Goal: Obtain resource: Obtain resource

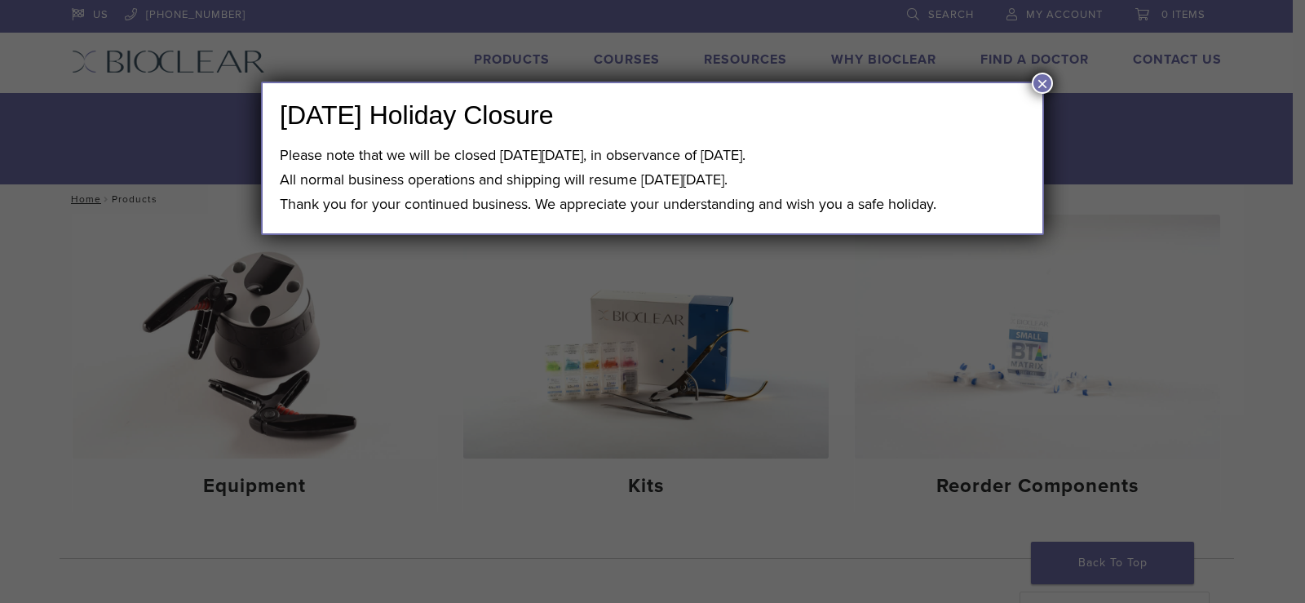
click at [1038, 86] on button "×" at bounding box center [1042, 83] width 21 height 21
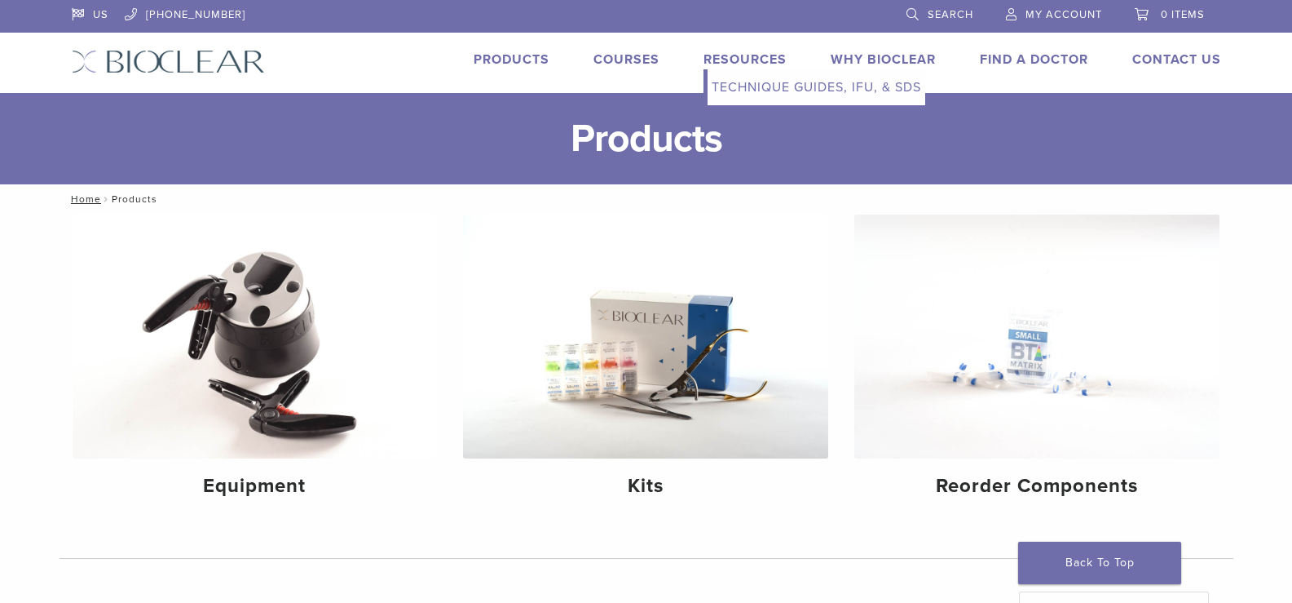
click at [722, 62] on link "Resources" at bounding box center [745, 59] width 83 height 16
click at [719, 88] on link "Technique Guides, IFU, & SDS" at bounding box center [817, 87] width 218 height 36
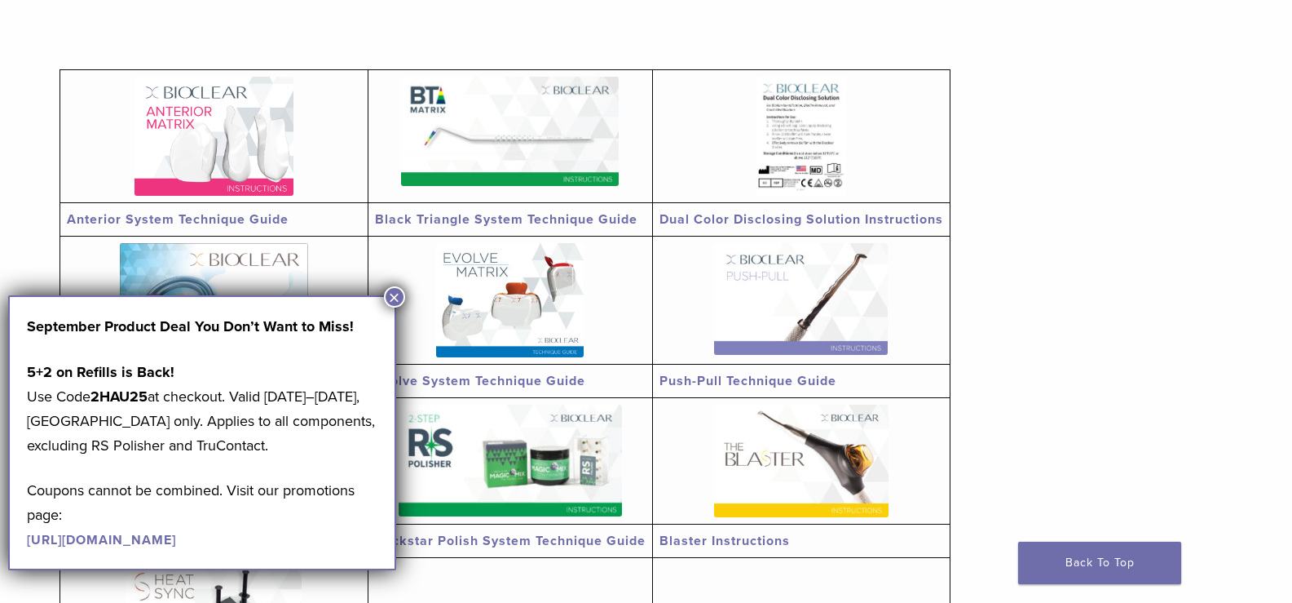
scroll to position [326, 0]
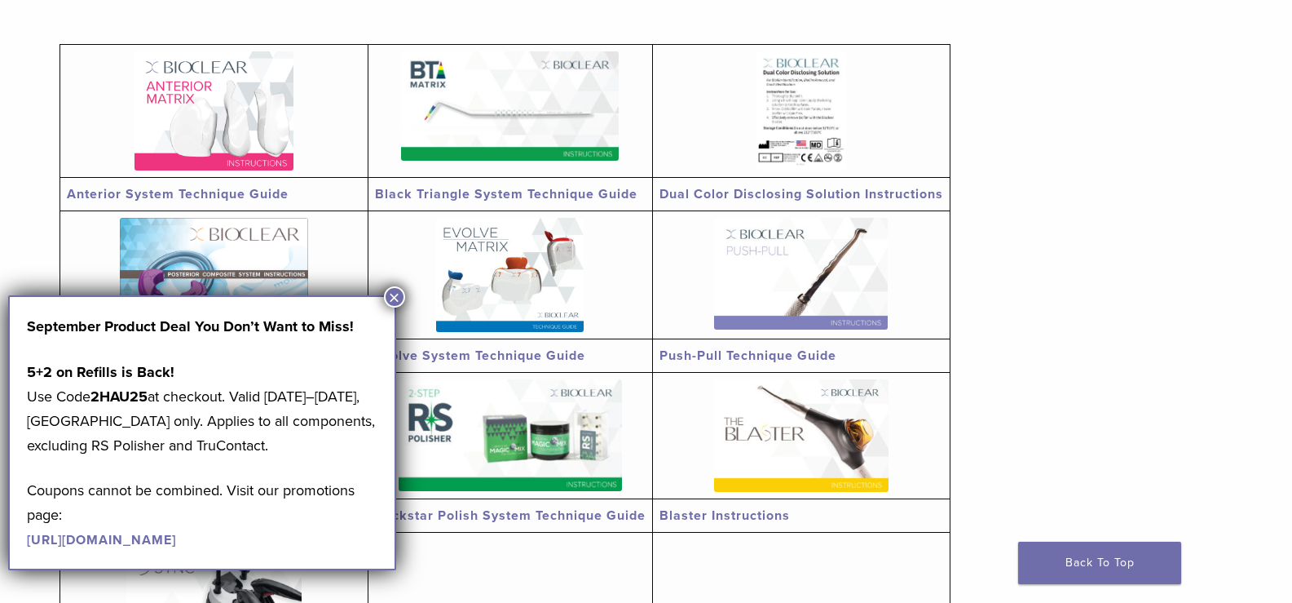
click at [395, 298] on button "×" at bounding box center [394, 296] width 21 height 21
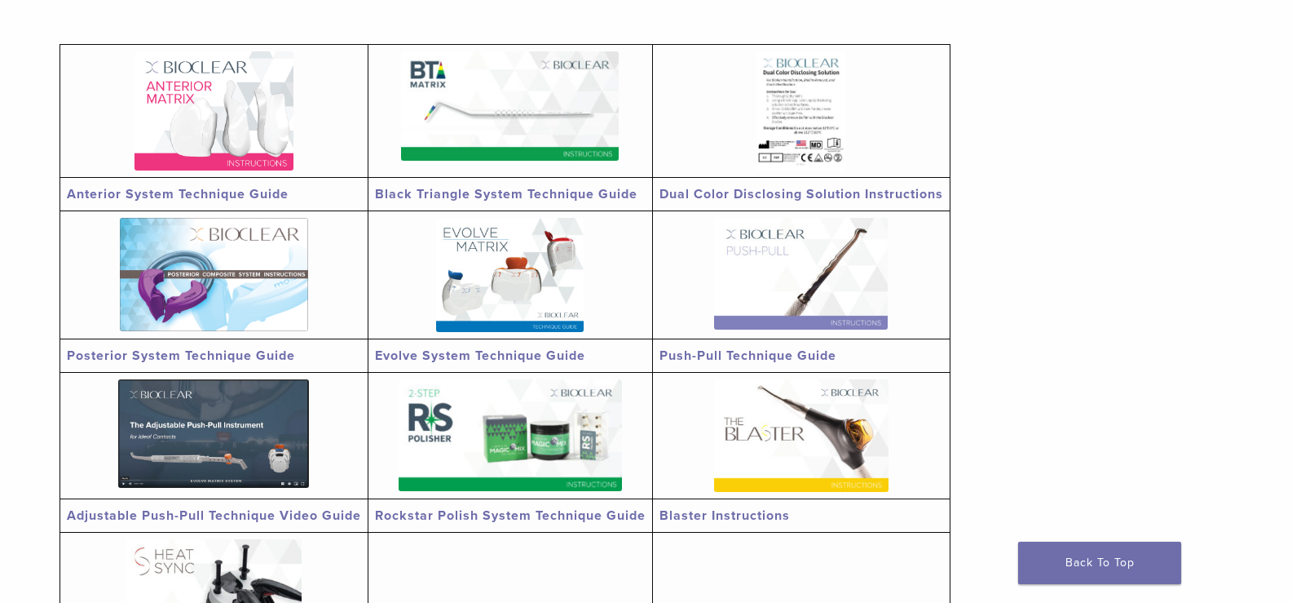
click at [224, 153] on img at bounding box center [214, 110] width 159 height 119
